Goal: Use online tool/utility: Utilize a website feature to perform a specific function

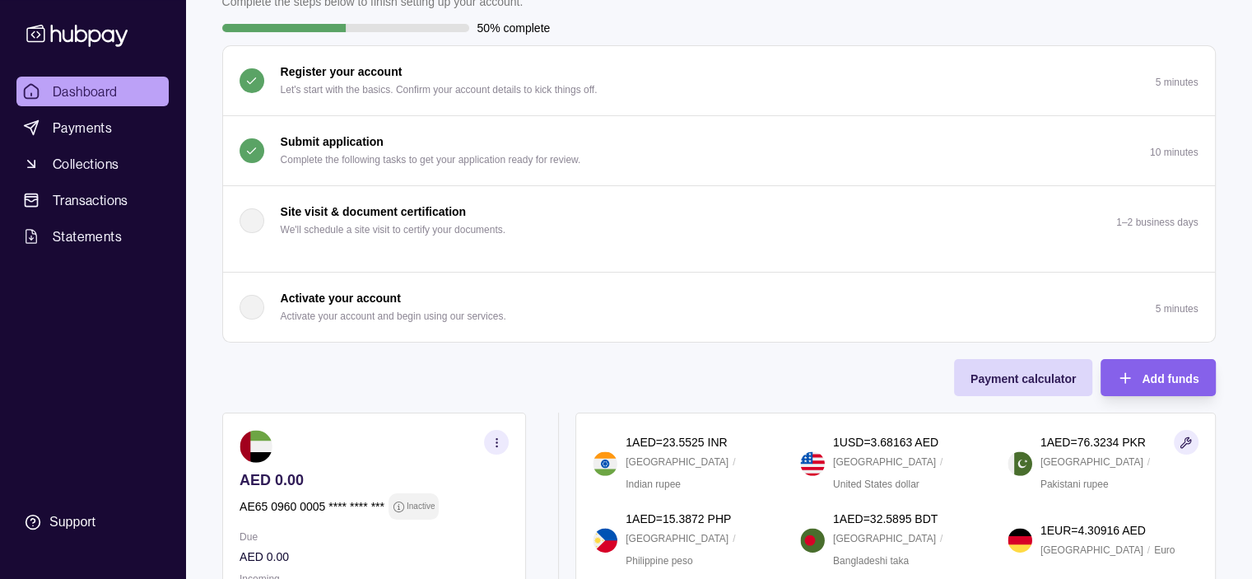
scroll to position [165, 0]
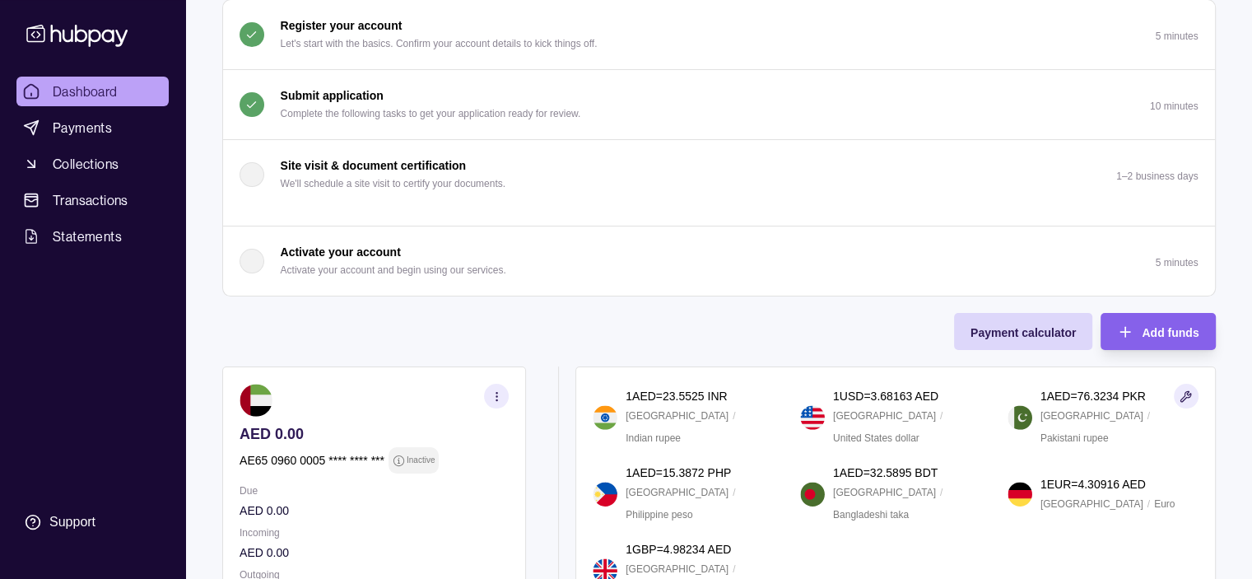
drag, startPoint x: 298, startPoint y: 248, endPoint x: 643, endPoint y: 323, distance: 353.1
click at [643, 323] on div "Onboarding Complete the steps below to finish setting up your account. 50% comp…" at bounding box center [719, 272] width 994 height 697
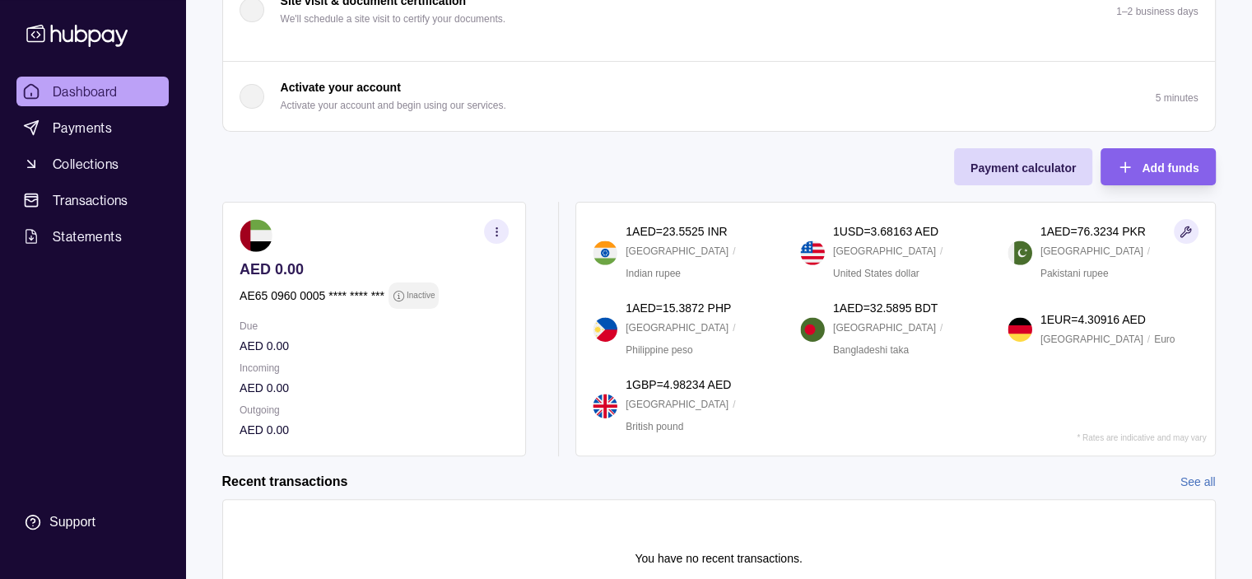
click at [288, 343] on p "AED 0.00" at bounding box center [374, 346] width 269 height 18
click at [268, 348] on p "AED 0.00" at bounding box center [374, 346] width 269 height 18
click at [253, 380] on p "AED 0.00" at bounding box center [374, 388] width 269 height 18
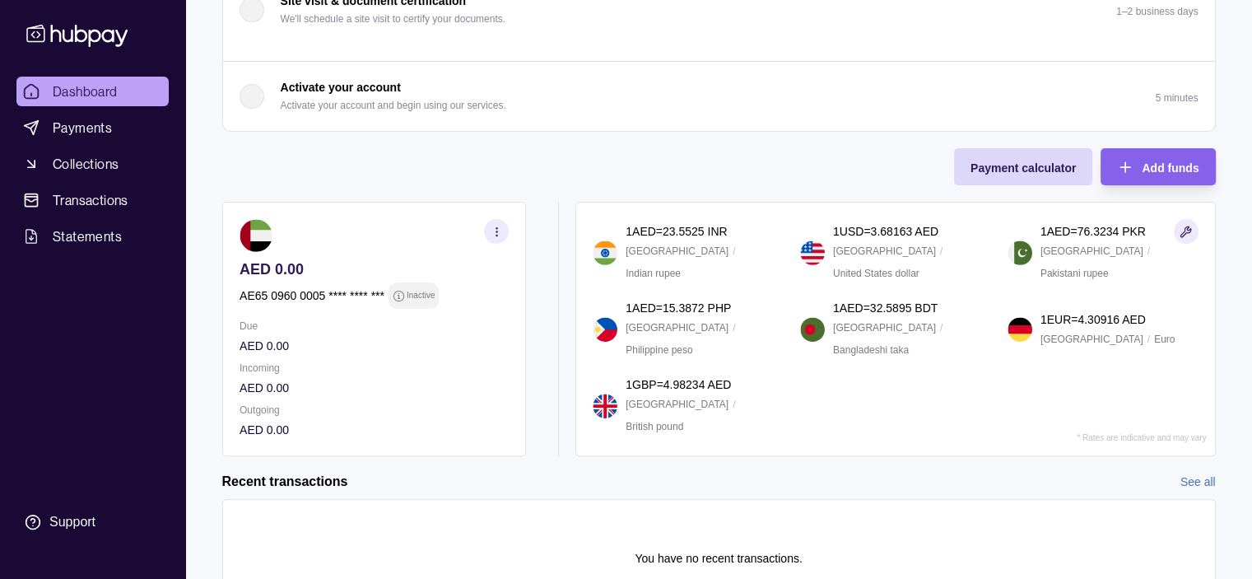
click at [253, 380] on p "AED 0.00" at bounding box center [374, 388] width 269 height 18
click at [263, 413] on p "Outgoing" at bounding box center [374, 410] width 269 height 18
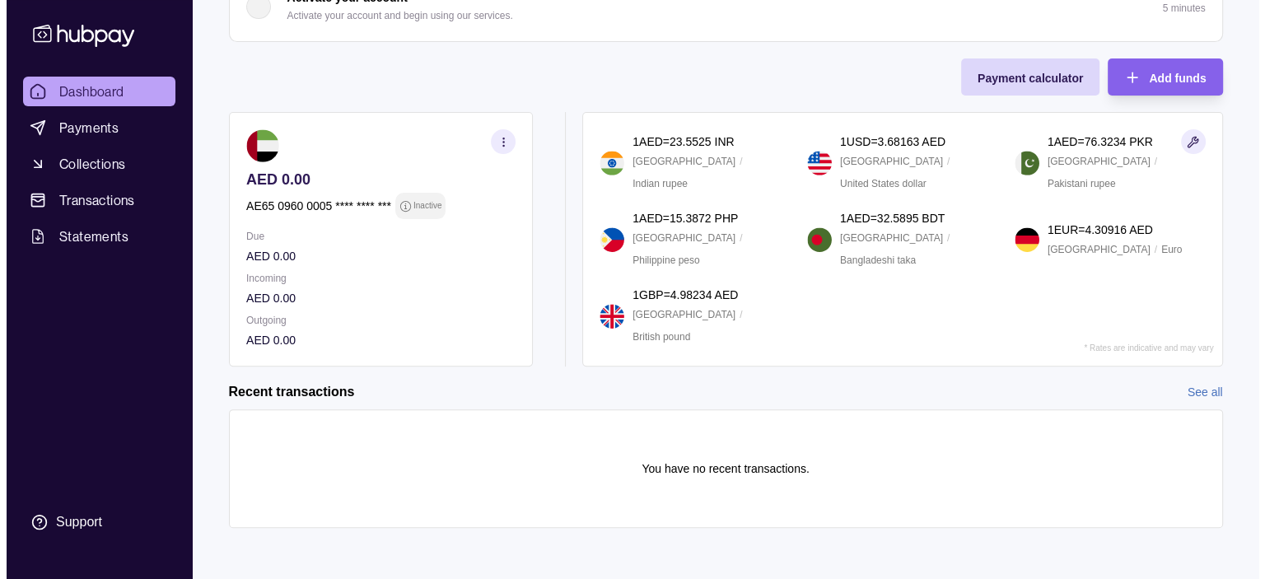
scroll to position [90, 0]
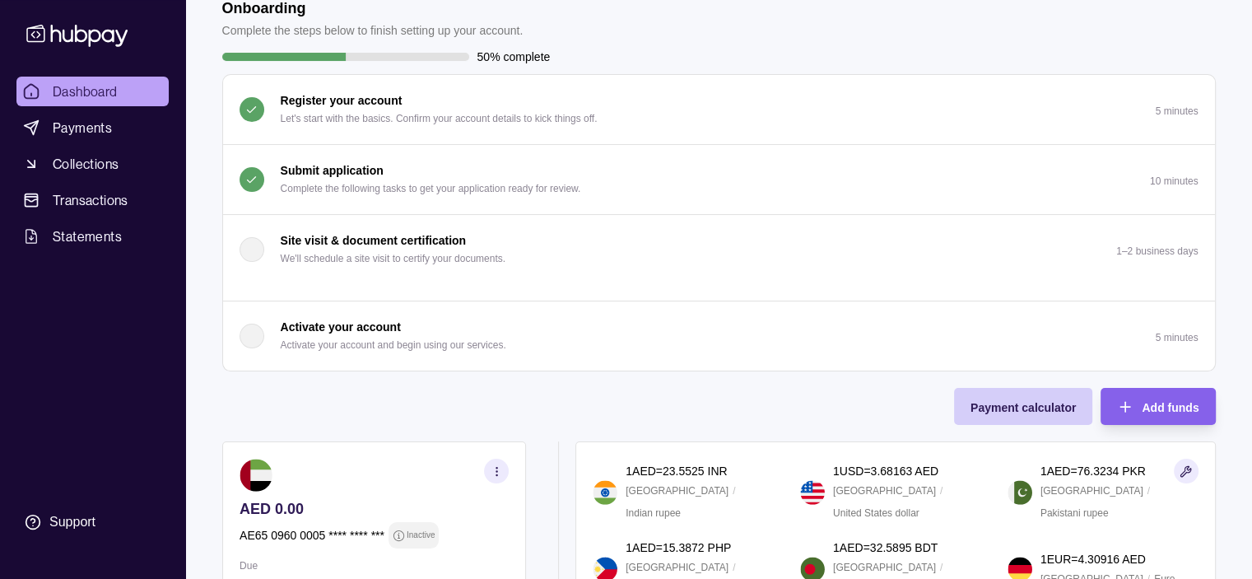
click at [1038, 412] on span "Payment calculator" at bounding box center [1023, 407] width 105 height 13
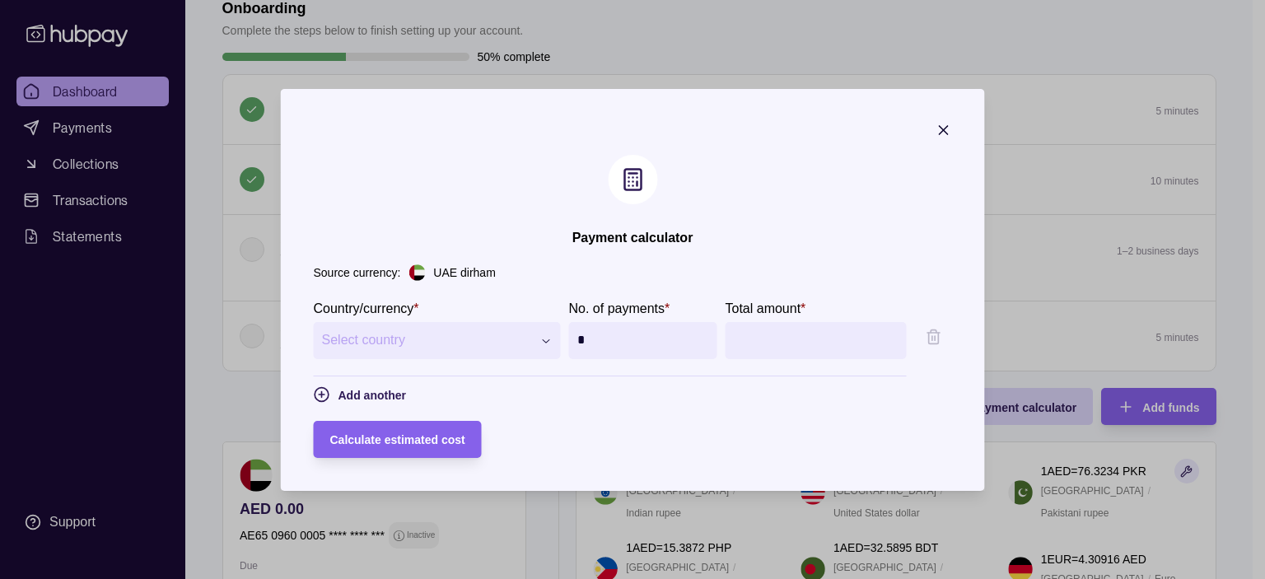
click at [459, 343] on span "Select country" at bounding box center [427, 340] width 210 height 20
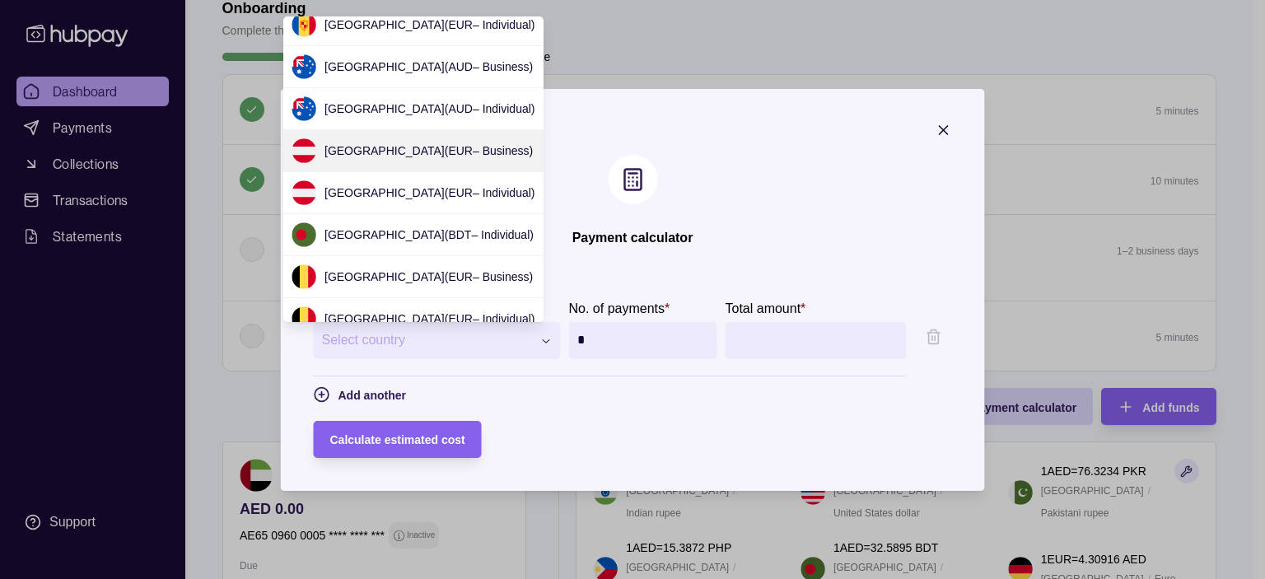
scroll to position [0, 0]
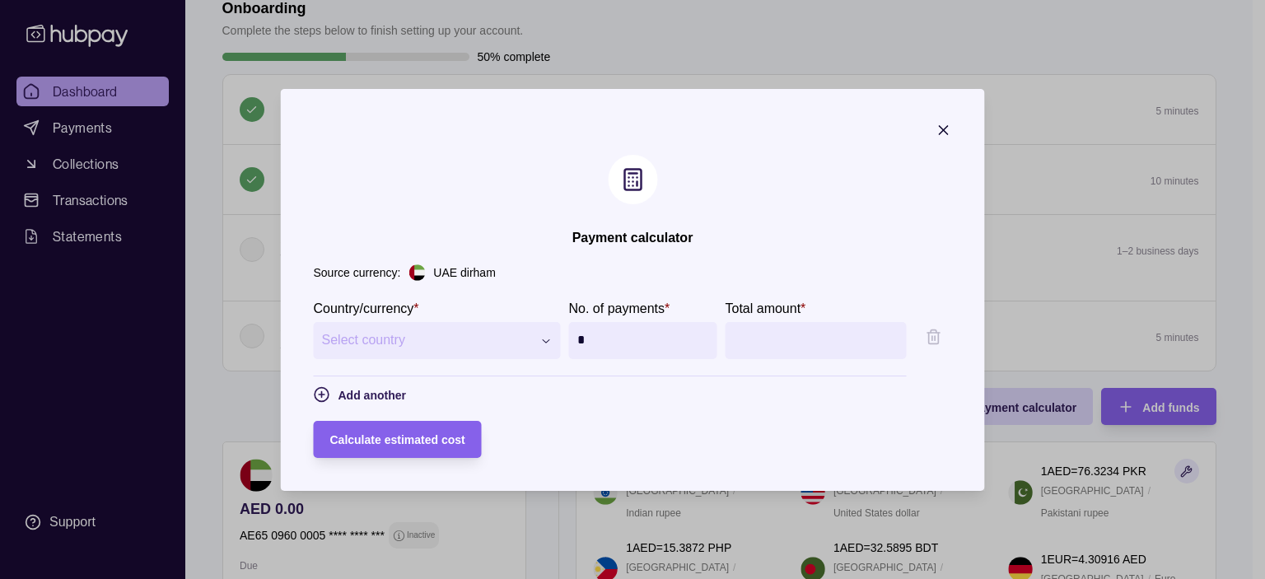
click at [638, 339] on input "*" at bounding box center [643, 340] width 132 height 37
click at [744, 343] on div at bounding box center [746, 340] width 25 height 25
click at [390, 337] on span "Select country" at bounding box center [427, 340] width 210 height 20
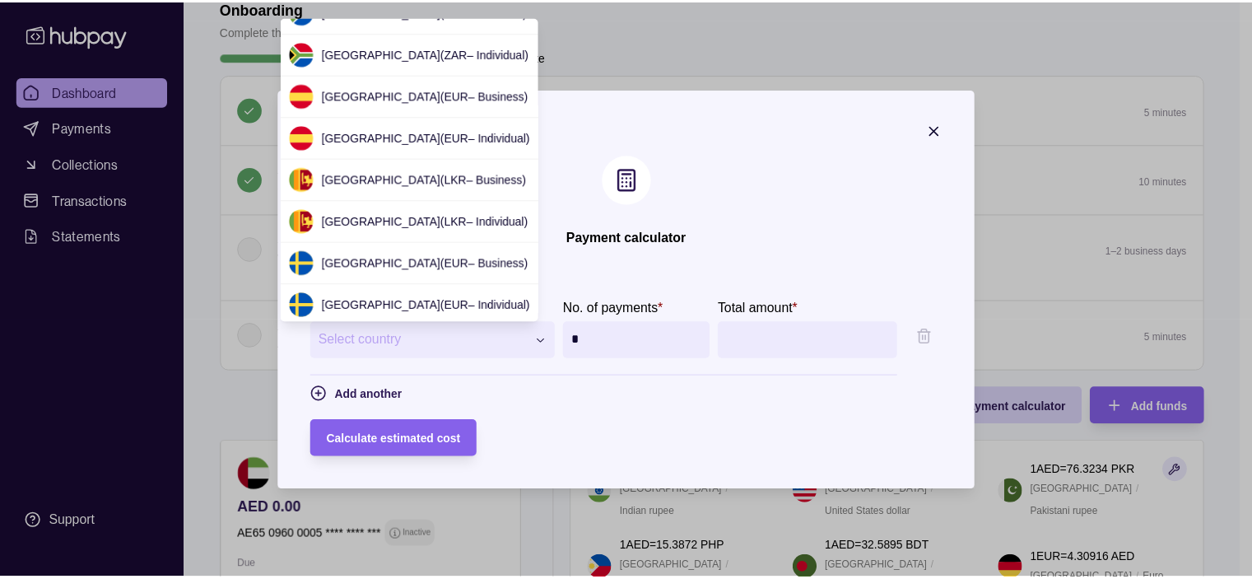
scroll to position [2503, 0]
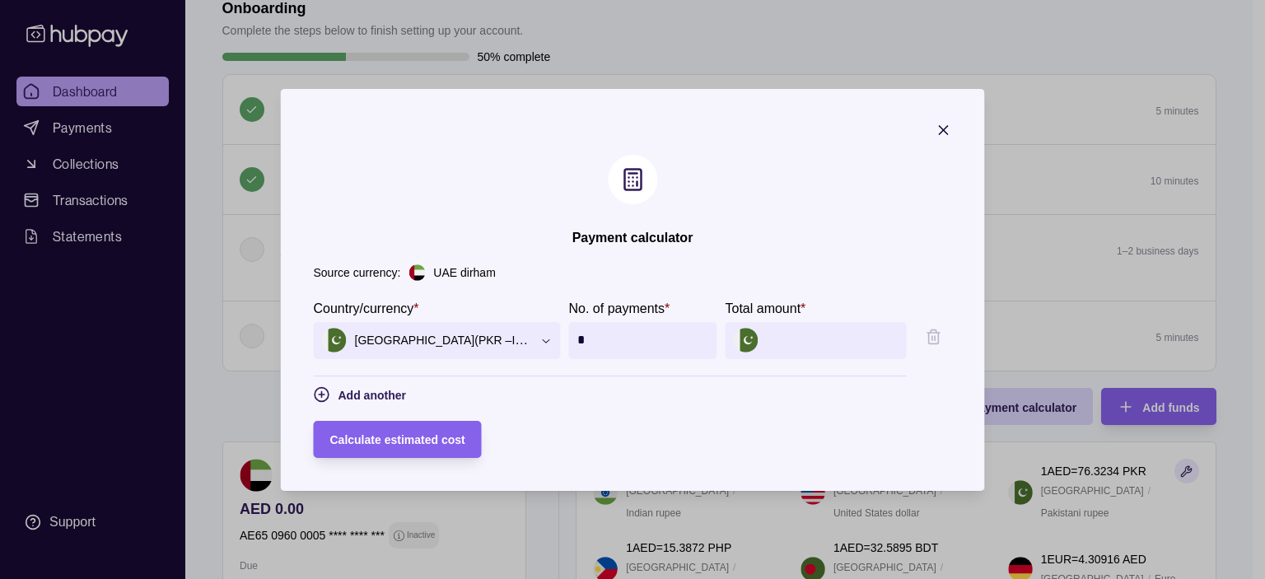
click at [585, 350] on input "*" at bounding box center [643, 340] width 132 height 37
click at [822, 343] on input "Total amount *" at bounding box center [833, 340] width 132 height 37
type input "*******"
click at [832, 405] on form "**********" at bounding box center [633, 378] width 638 height 160
click at [337, 427] on div "Calculate estimated cost" at bounding box center [385, 439] width 160 height 37
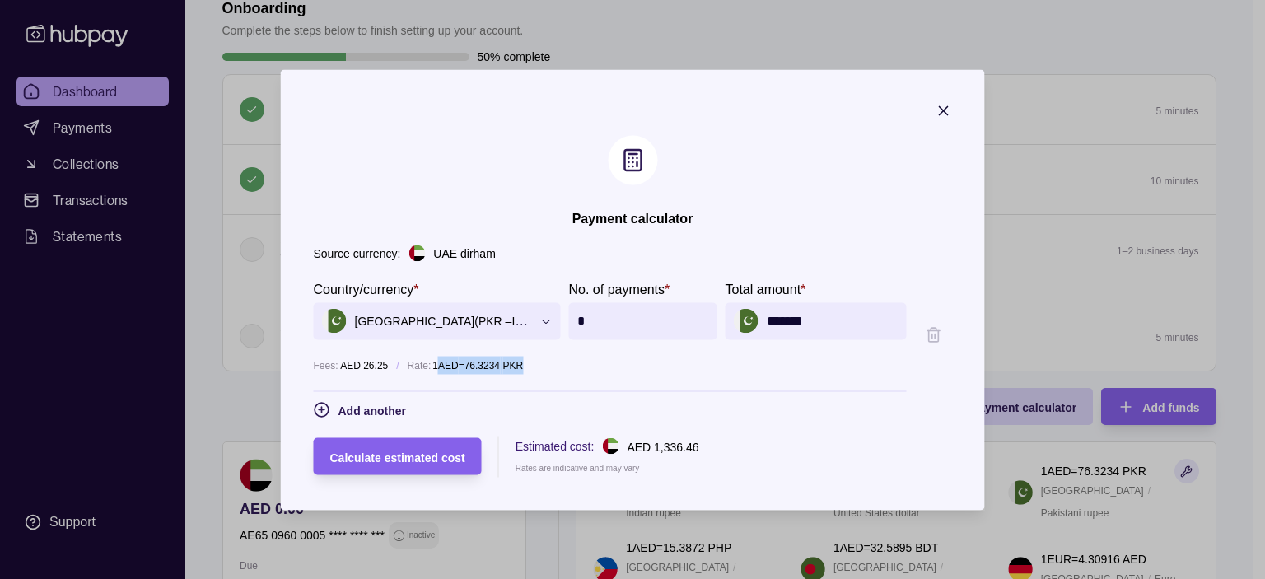
drag, startPoint x: 408, startPoint y: 363, endPoint x: 520, endPoint y: 363, distance: 112.8
click at [520, 363] on div "Rate: 1 AED = 76.3234 PKR" at bounding box center [657, 365] width 499 height 18
click at [432, 363] on p "1 AED = 76.3234 PKR" at bounding box center [477, 365] width 91 height 18
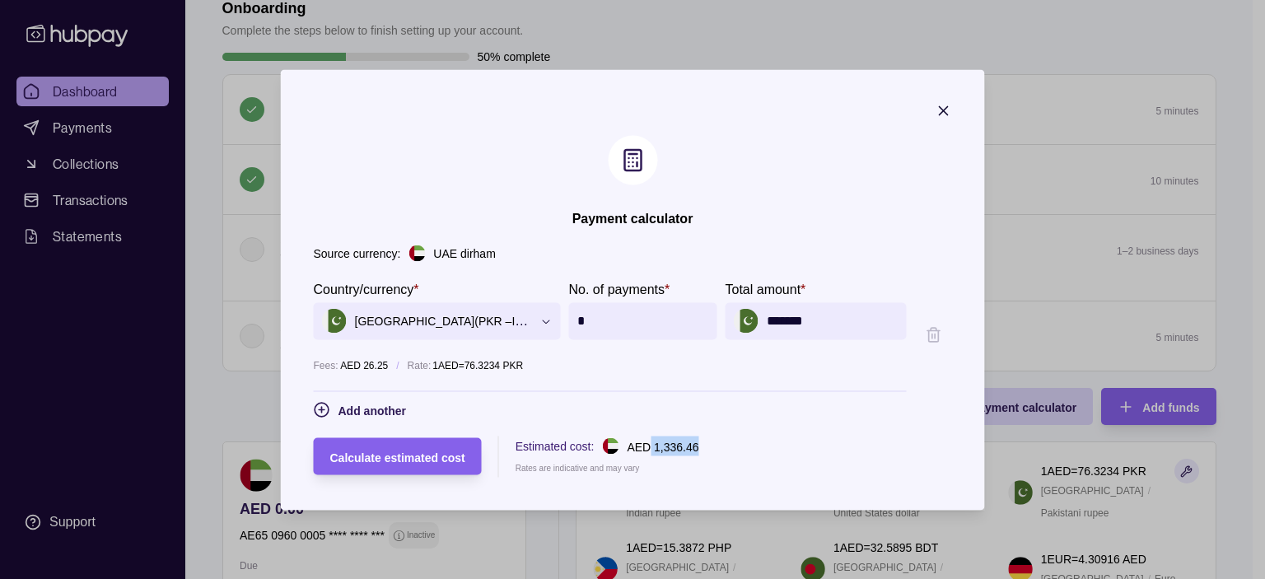
drag, startPoint x: 629, startPoint y: 447, endPoint x: 722, endPoint y: 447, distance: 93.0
click at [722, 447] on div "Calculate estimated cost Estimated cost: AED 1,336.46 Rates are indicative and …" at bounding box center [633, 456] width 638 height 41
click at [700, 375] on section "**********" at bounding box center [610, 334] width 593 height 113
click at [948, 109] on icon "button" at bounding box center [944, 110] width 8 height 8
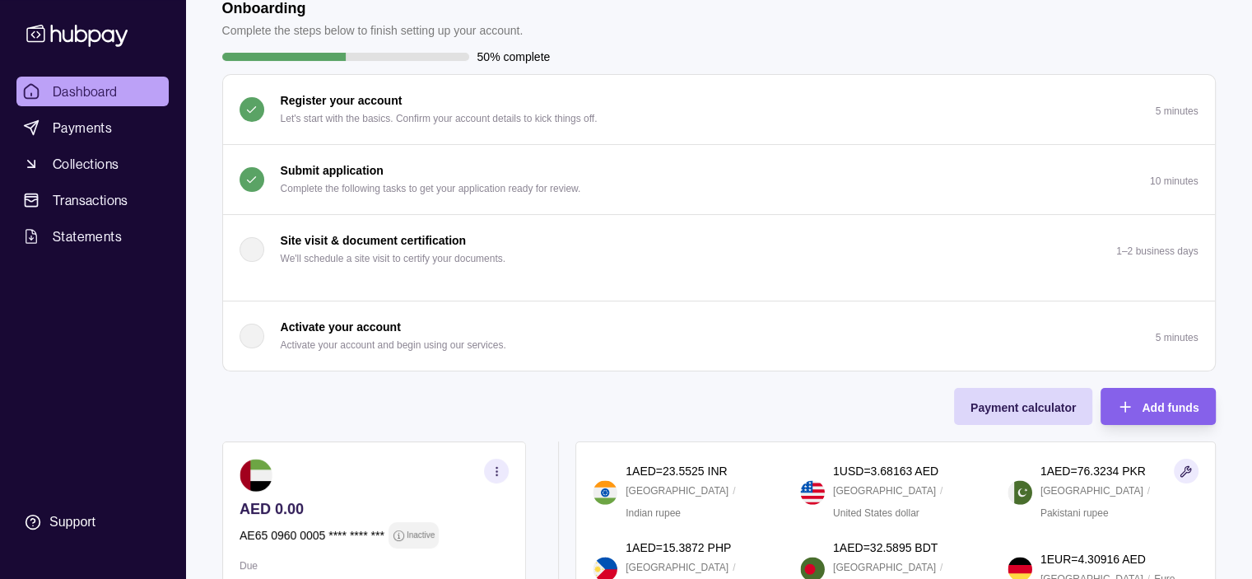
click at [725, 397] on div "Onboarding Complete the steps below to finish setting up your account. 50% comp…" at bounding box center [719, 347] width 994 height 697
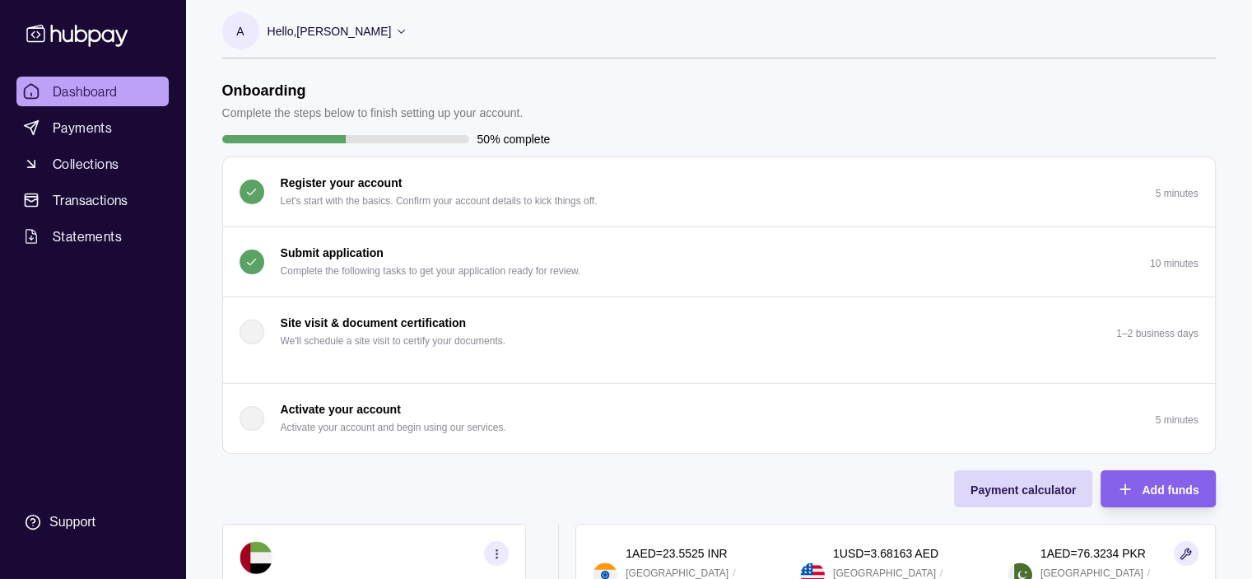
scroll to position [0, 0]
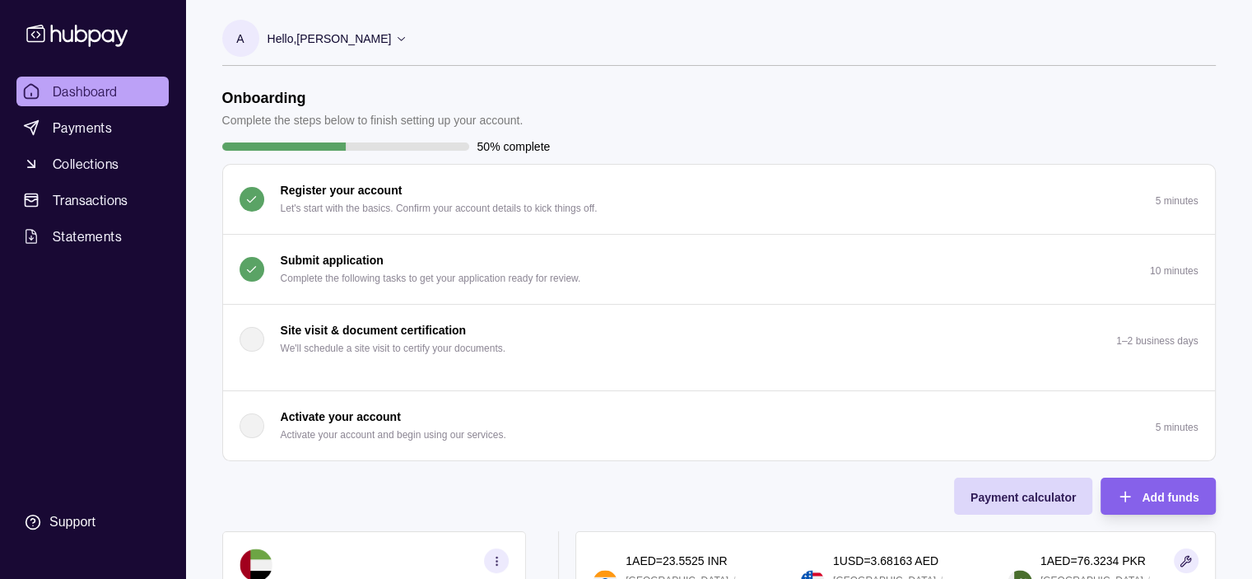
click at [358, 42] on p "Hello, [PERSON_NAME]" at bounding box center [330, 39] width 124 height 18
